Goal: Use online tool/utility: Utilize a website feature to perform a specific function

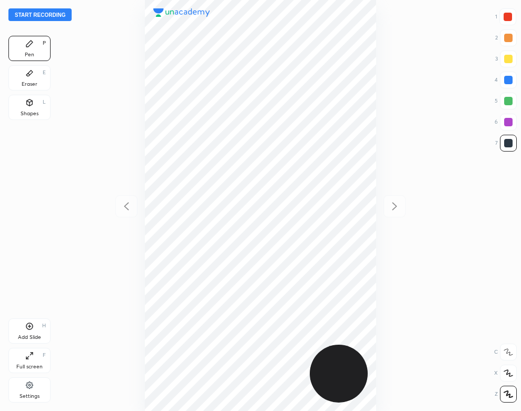
scroll to position [411, 352]
click at [37, 395] on div "Settings" at bounding box center [29, 396] width 20 height 5
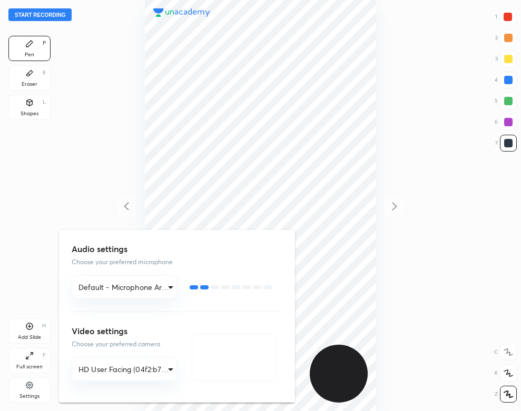
click at [78, 200] on div at bounding box center [260, 205] width 521 height 411
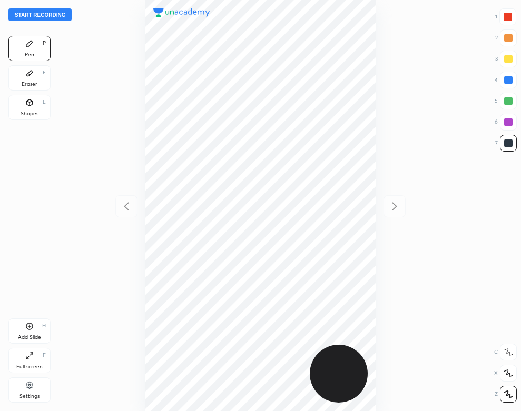
click at [74, 230] on div "Start recording 1 2 3 4 5 6 7 R O A L C X Z Erase all C X Z Pen P Eraser E Shap…" at bounding box center [260, 205] width 521 height 411
click at [118, 68] on div at bounding box center [260, 205] width 352 height 411
click at [60, 15] on button "Start recording" at bounding box center [39, 14] width 63 height 13
click at [42, 79] on div "Eraser E" at bounding box center [29, 77] width 42 height 25
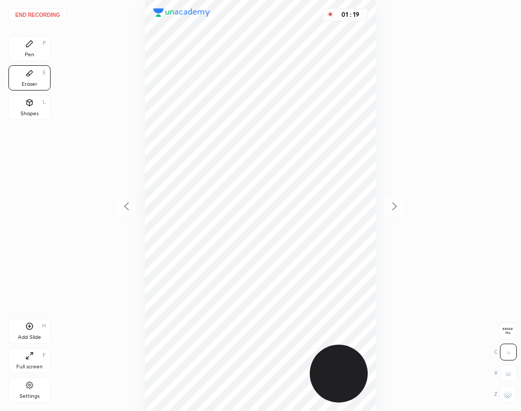
click at [19, 45] on div "Pen P" at bounding box center [29, 48] width 42 height 25
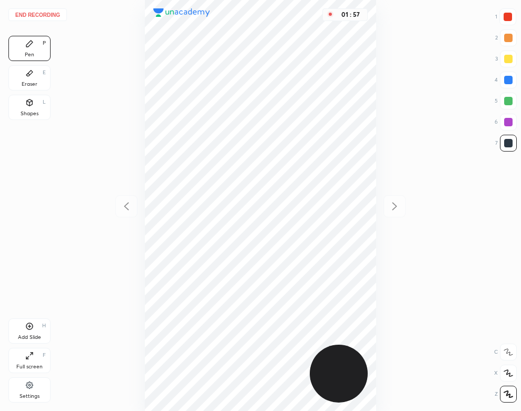
click at [14, 68] on div "Eraser E" at bounding box center [29, 77] width 42 height 25
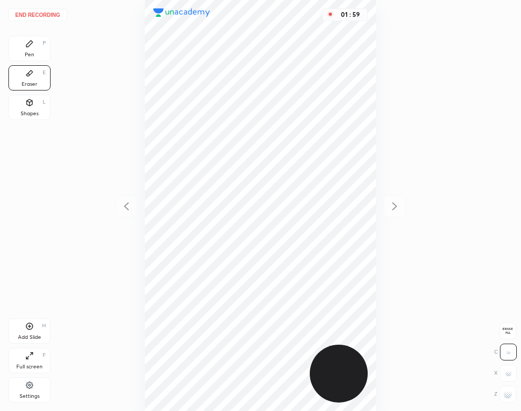
click at [32, 50] on div "Pen P" at bounding box center [29, 48] width 42 height 25
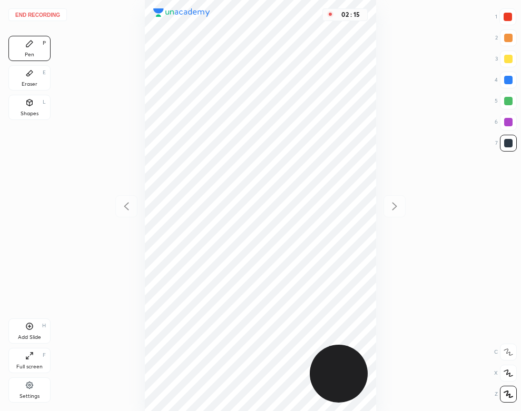
click at [46, 12] on button "End recording" at bounding box center [37, 14] width 58 height 13
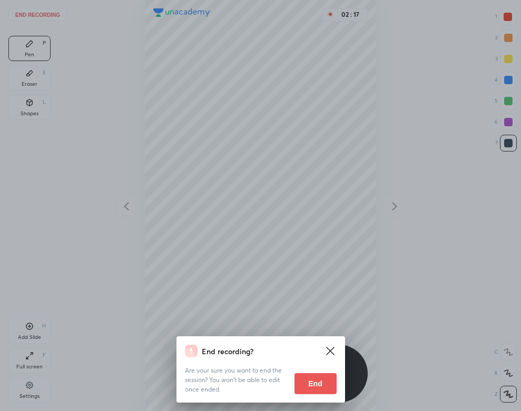
click at [310, 383] on button "End" at bounding box center [315, 383] width 42 height 21
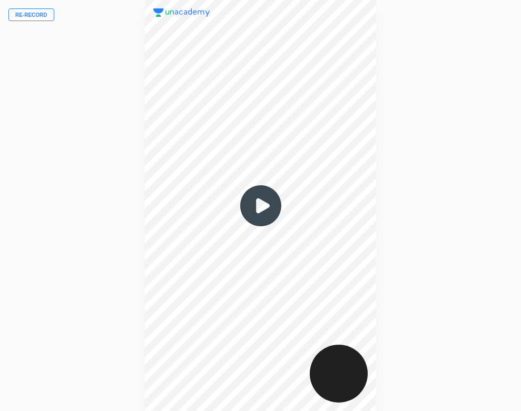
click at [261, 207] on img at bounding box center [260, 206] width 51 height 51
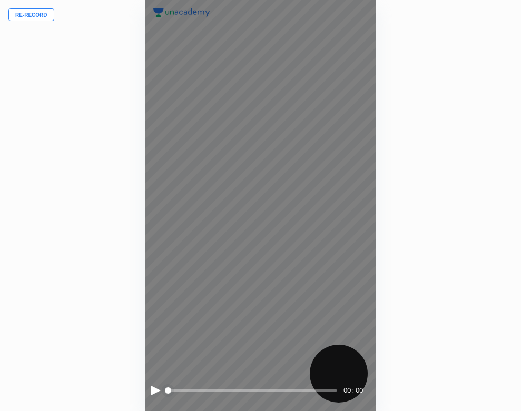
click at [152, 389] on div at bounding box center [155, 390] width 9 height 9
